Goal: Transaction & Acquisition: Register for event/course

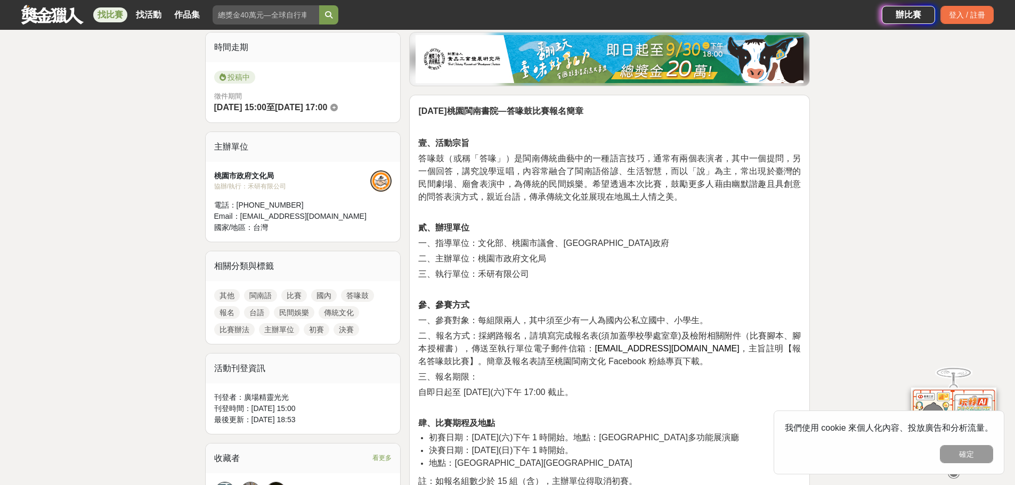
scroll to position [160, 0]
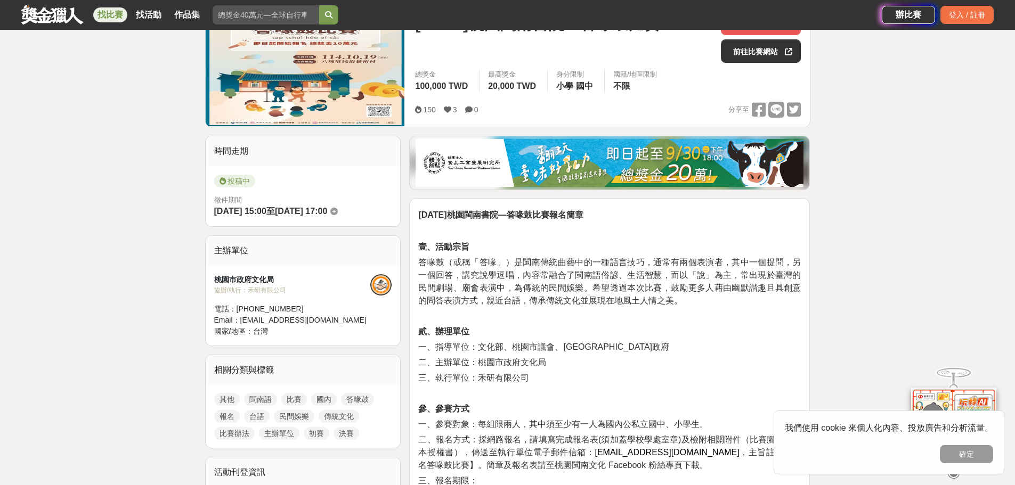
click at [564, 218] on strong "[DATE]桃園閩南書院—答喙鼓比賽報名簡章" at bounding box center [500, 214] width 165 height 9
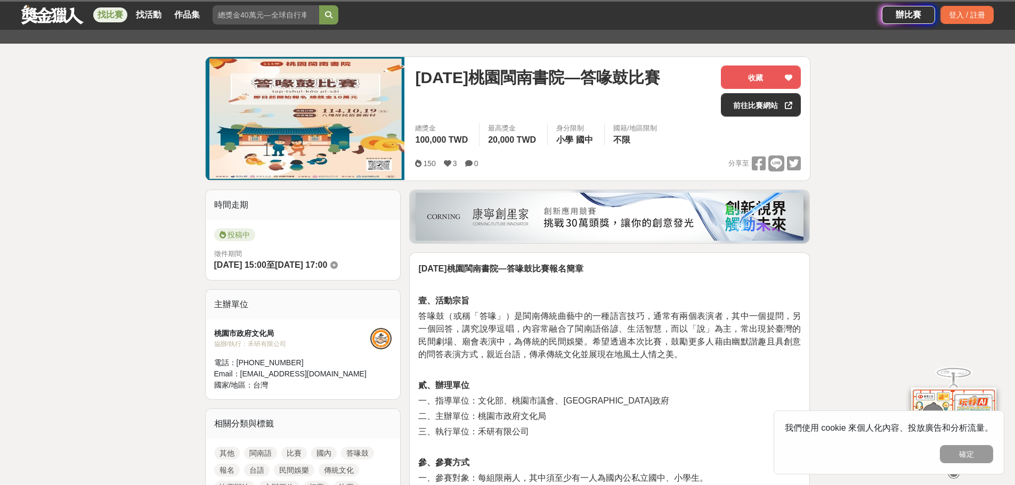
scroll to position [107, 0]
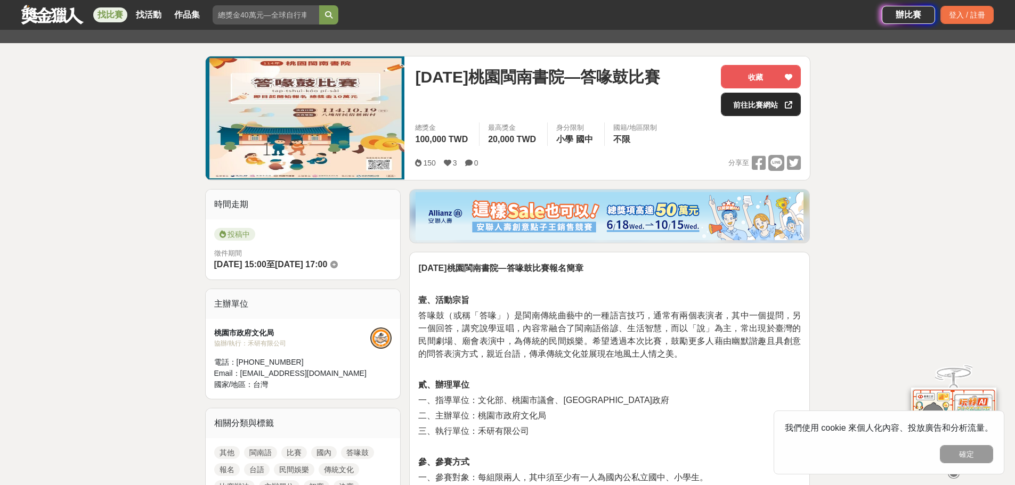
click at [754, 104] on link "前往比賽網站" at bounding box center [761, 104] width 80 height 23
click at [975, 452] on button "確定" at bounding box center [966, 454] width 53 height 18
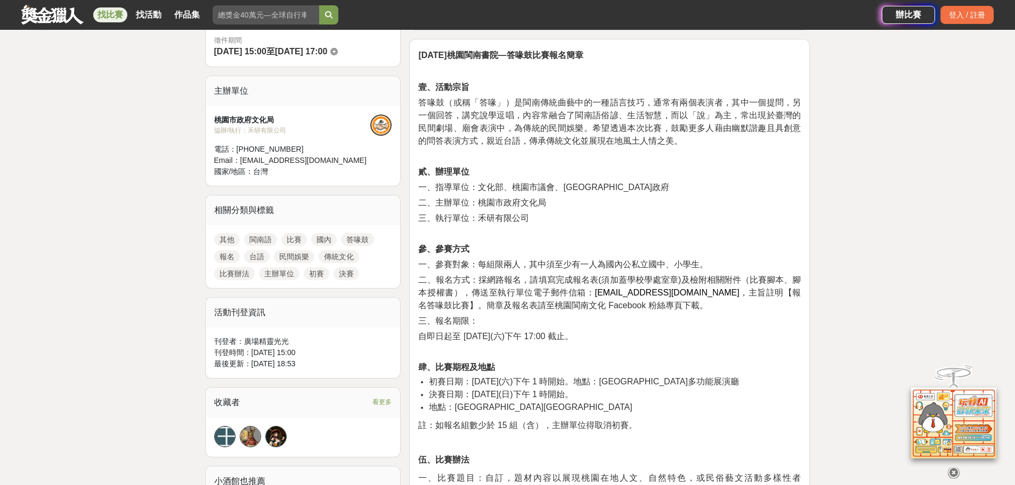
scroll to position [480, 0]
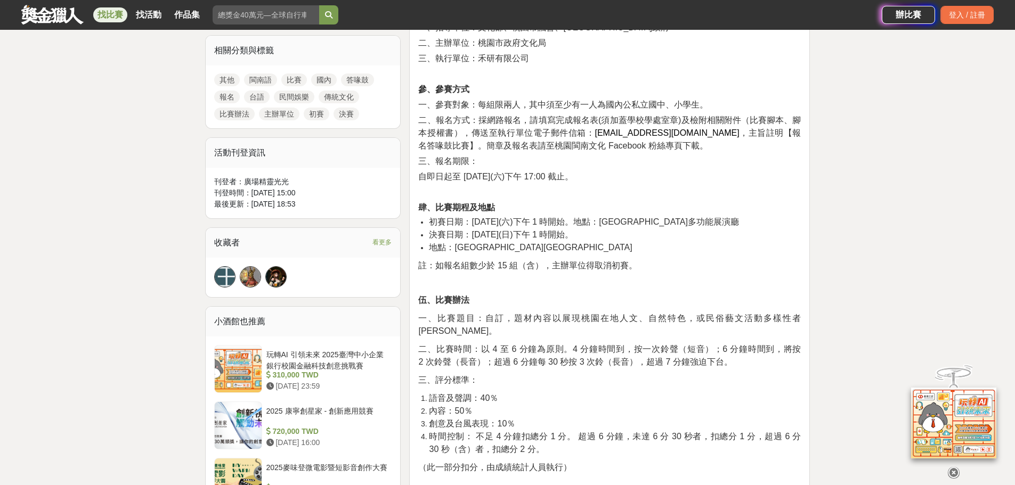
click at [361, 83] on link "答喙鼓" at bounding box center [357, 80] width 33 height 13
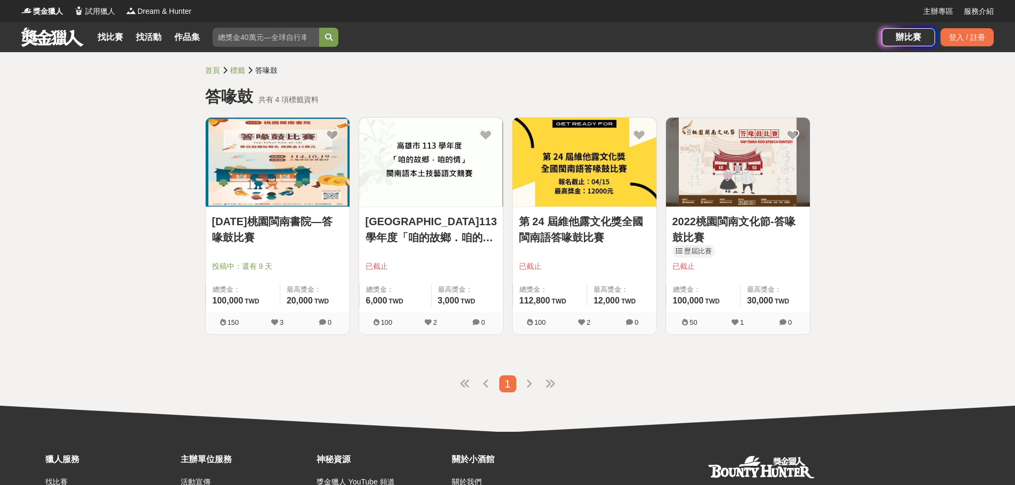
click at [289, 163] on img at bounding box center [278, 162] width 144 height 89
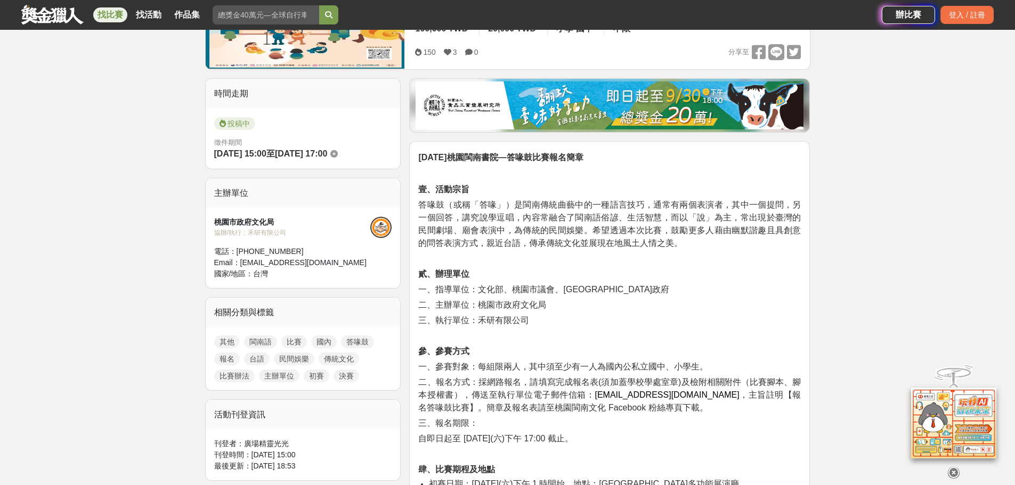
scroll to position [160, 0]
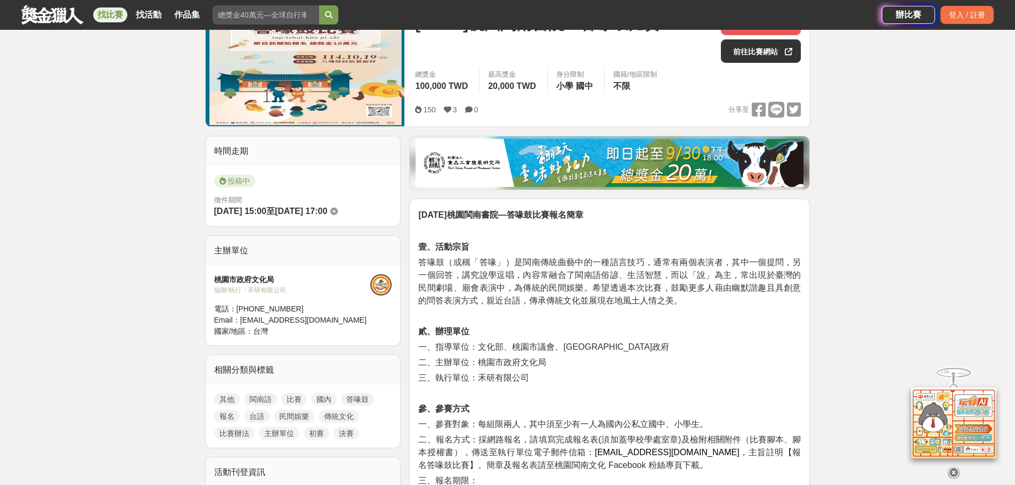
click at [589, 164] on img at bounding box center [610, 163] width 388 height 48
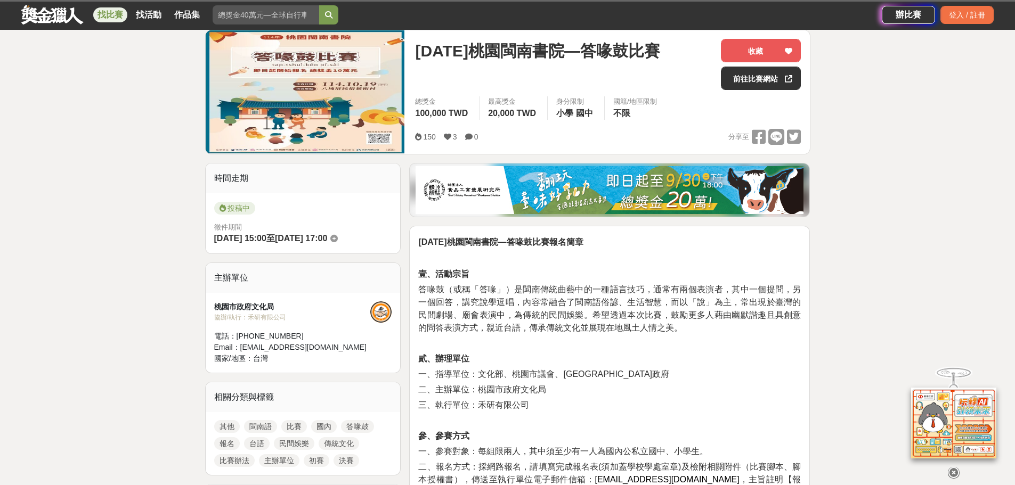
scroll to position [160, 0]
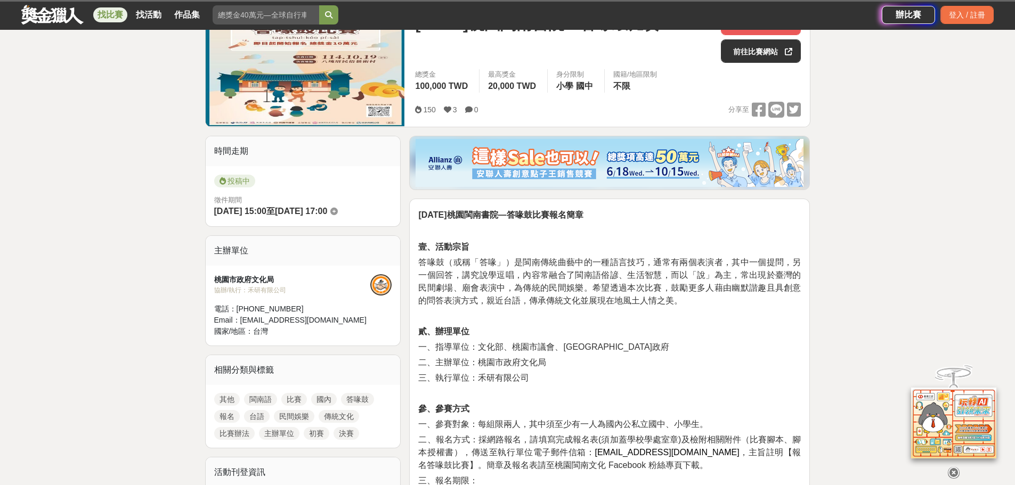
click at [302, 74] on img at bounding box center [305, 64] width 199 height 123
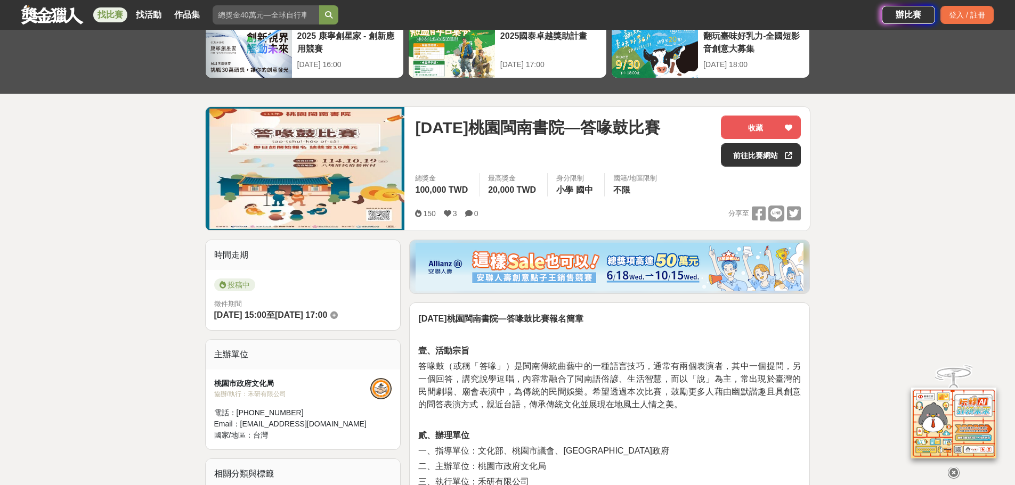
scroll to position [53, 0]
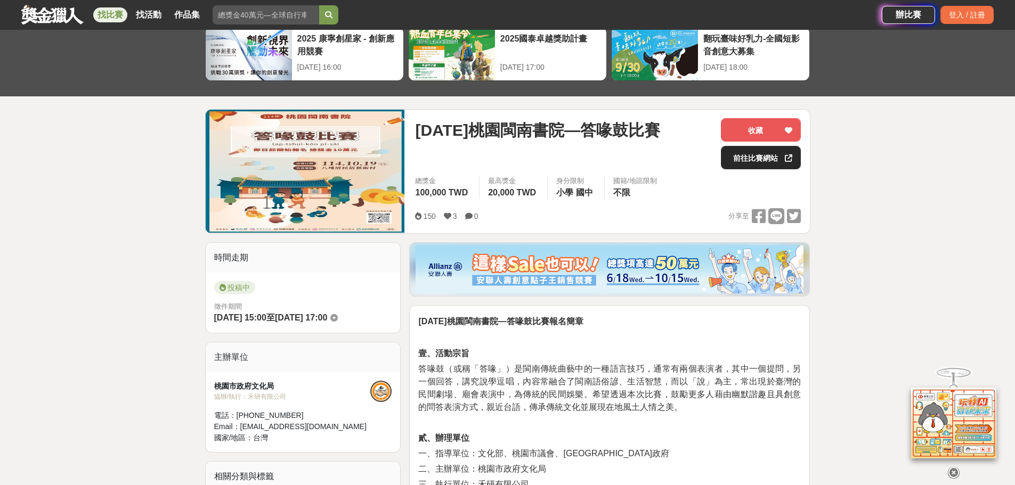
click at [766, 157] on link "前往比賽網站" at bounding box center [761, 157] width 80 height 23
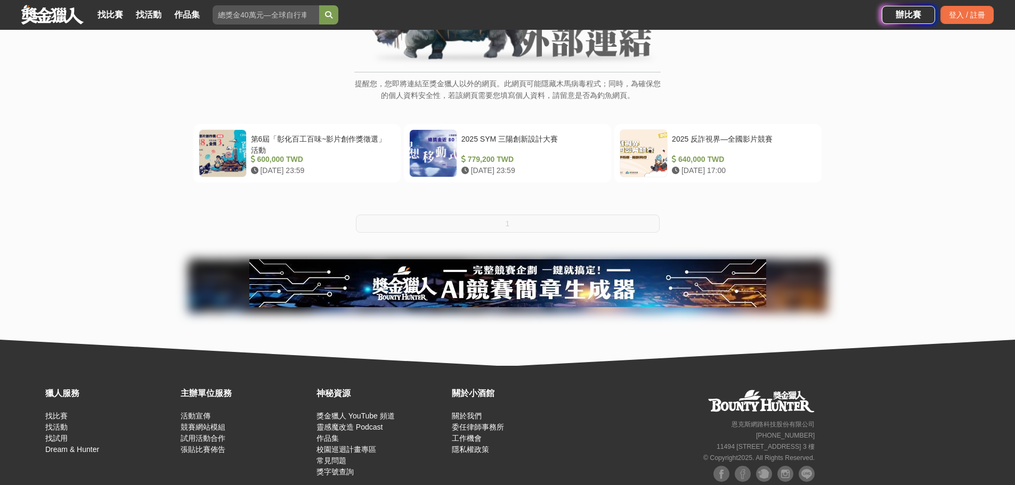
scroll to position [160, 0]
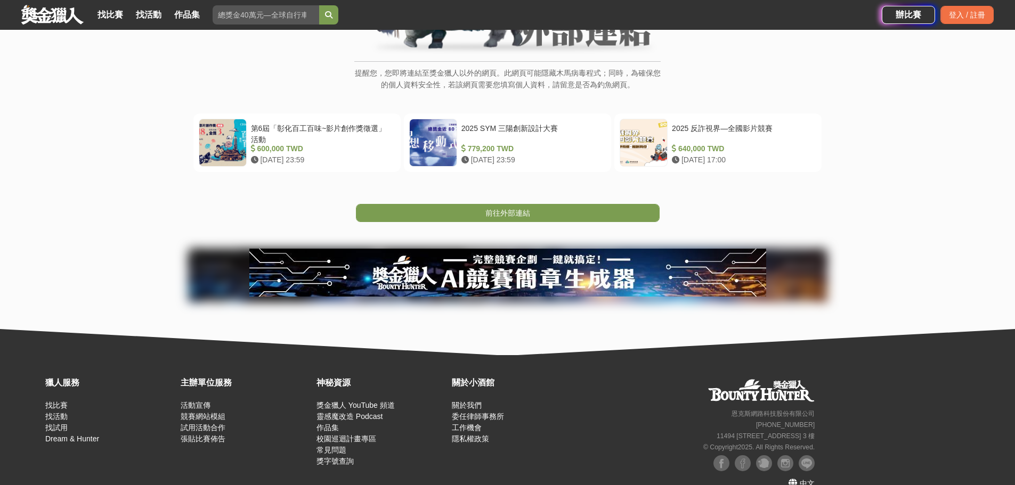
click at [541, 278] on img at bounding box center [507, 273] width 517 height 48
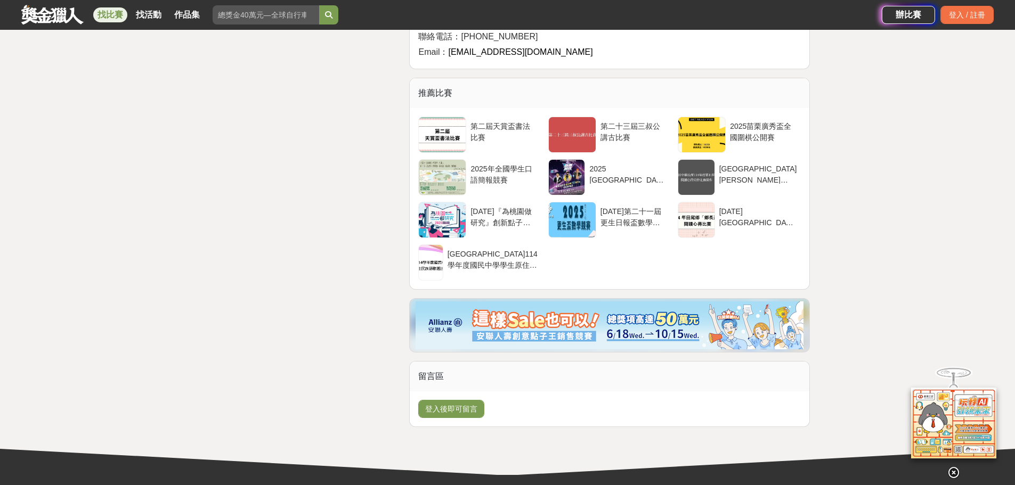
scroll to position [1971, 0]
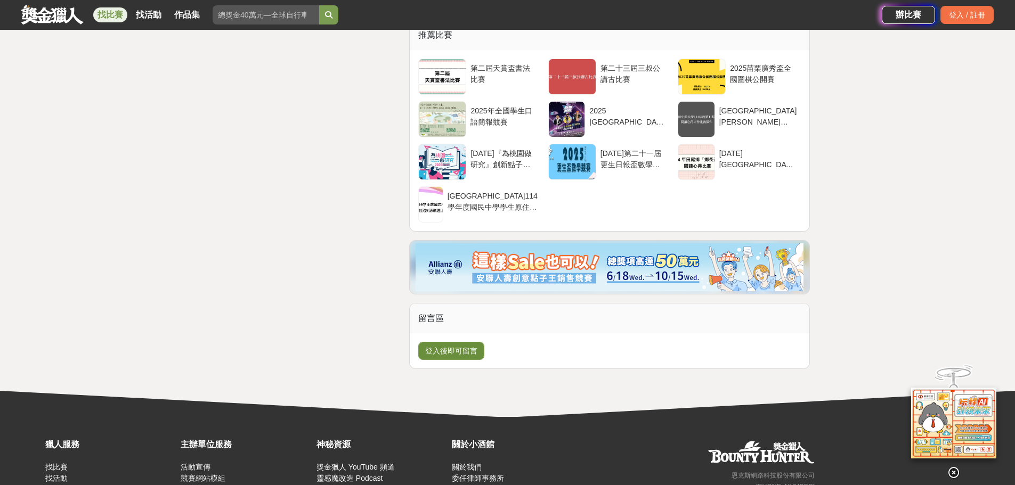
click at [456, 342] on button "登入後即可留言" at bounding box center [451, 351] width 66 height 18
